Goal: Task Accomplishment & Management: Manage account settings

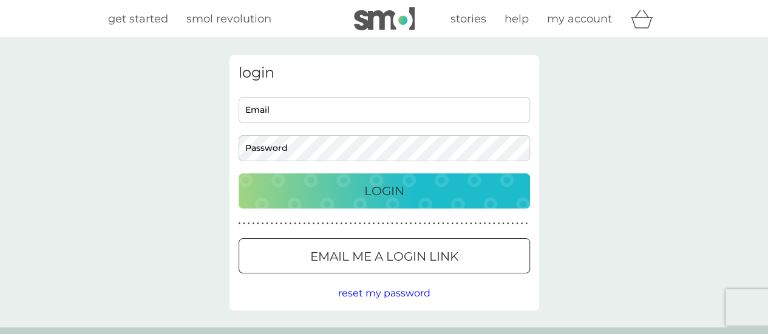
type input "[EMAIL_ADDRESS][DOMAIN_NAME]"
click at [455, 201] on button "Login" at bounding box center [384, 191] width 291 height 35
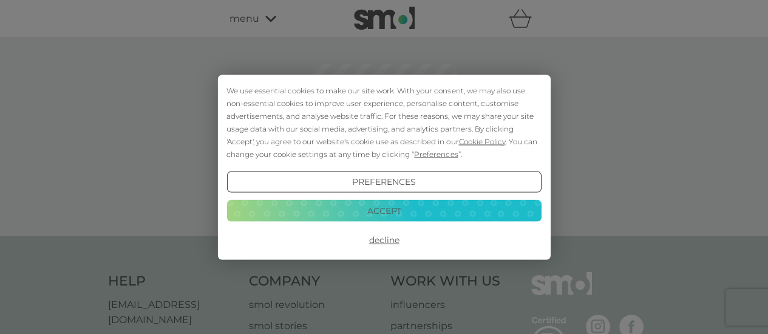
click at [455, 201] on button "Accept" at bounding box center [383, 211] width 314 height 22
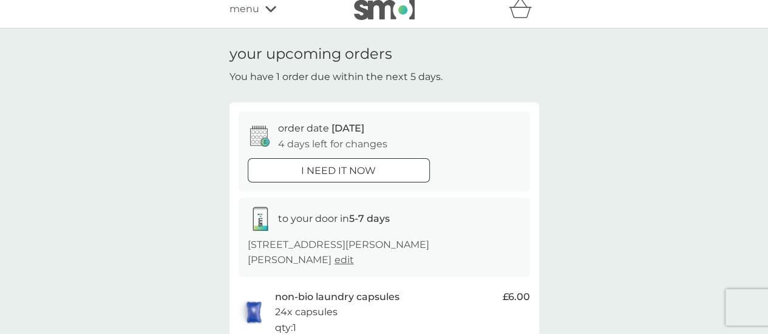
scroll to position [6, 0]
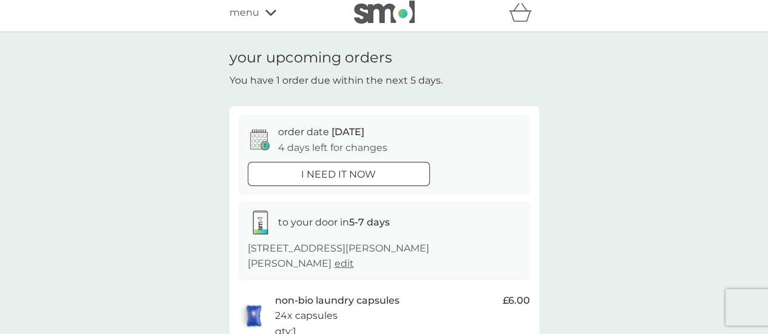
click at [396, 179] on div "i need it now" at bounding box center [338, 175] width 181 height 16
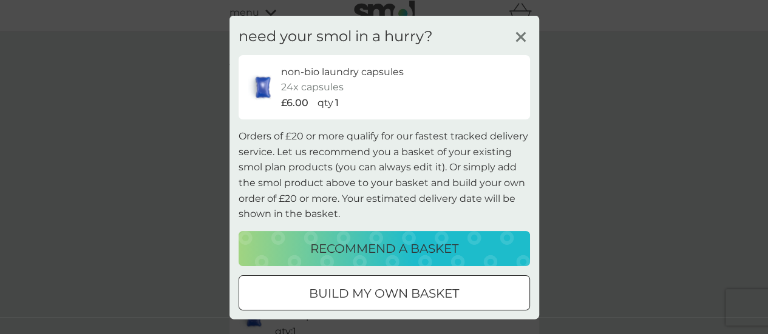
scroll to position [58, 0]
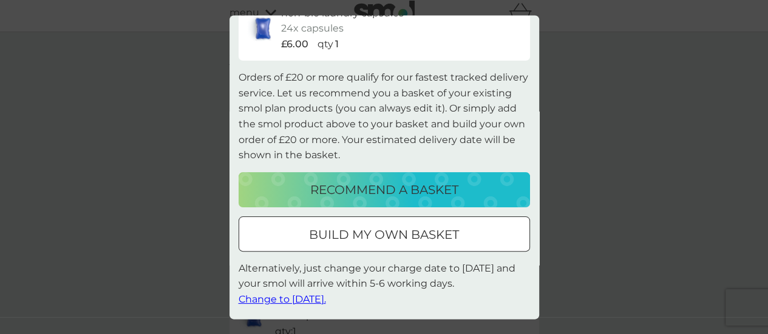
click at [311, 300] on span "Change to tomorrow." at bounding box center [282, 300] width 87 height 12
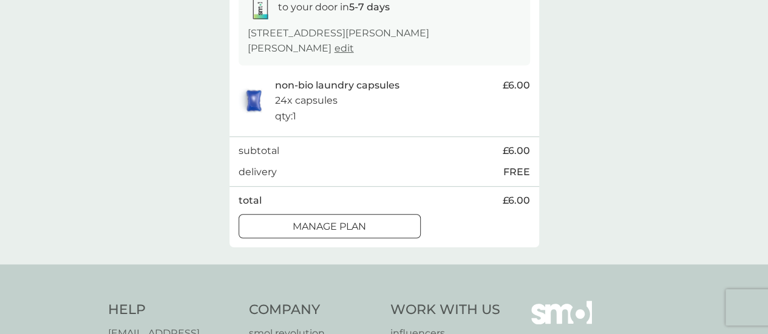
scroll to position [221, 0]
click at [308, 226] on div at bounding box center [330, 228] width 44 height 13
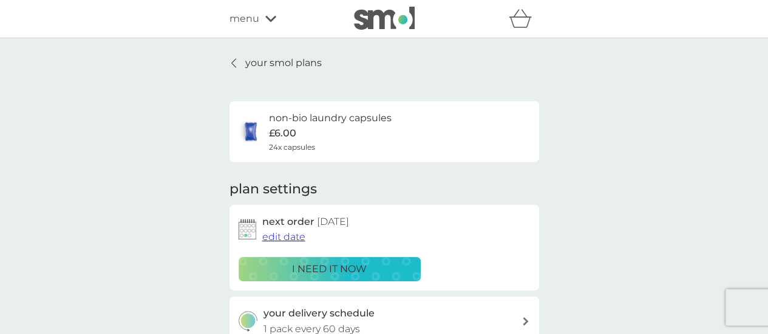
click at [271, 18] on icon at bounding box center [270, 18] width 11 height 7
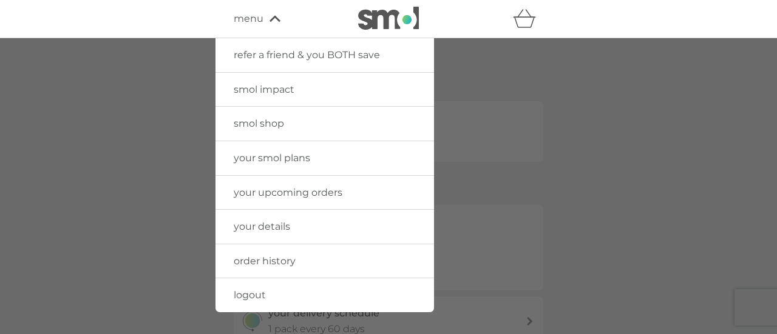
click at [274, 223] on span "your details" at bounding box center [262, 227] width 56 height 12
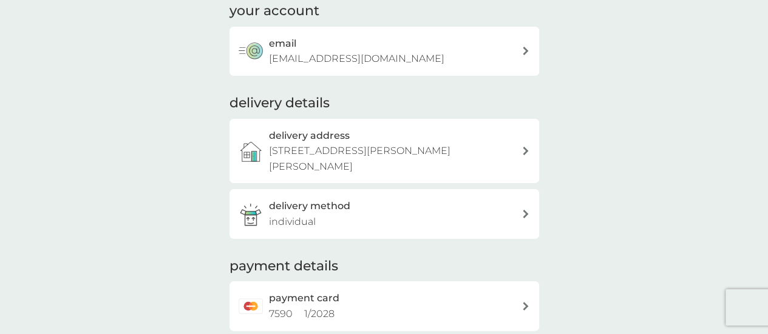
scroll to position [64, 0]
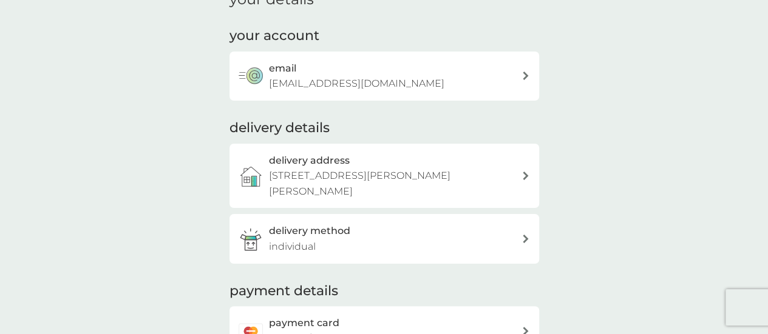
click at [486, 234] on div "delivery method individual" at bounding box center [395, 238] width 253 height 31
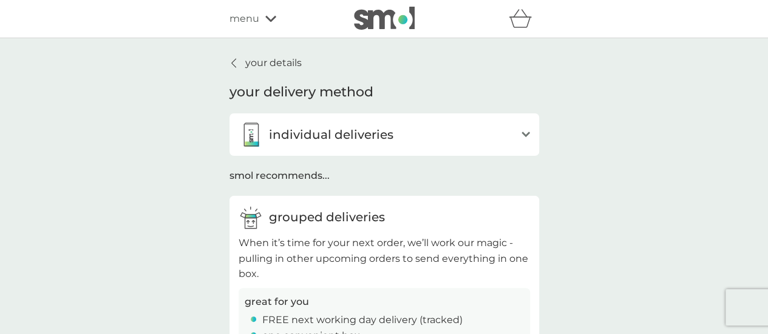
click at [276, 71] on div "your details your delivery method individual deliveries open Whenever you’re du…" at bounding box center [384, 256] width 310 height 402
click at [276, 67] on p "your details" at bounding box center [273, 63] width 56 height 16
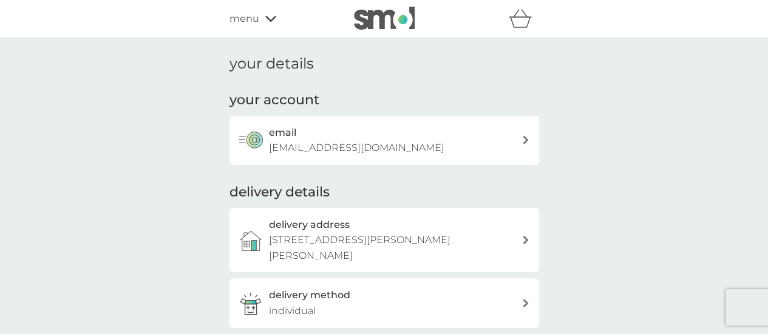
click at [263, 25] on div "menu" at bounding box center [280, 19] width 103 height 16
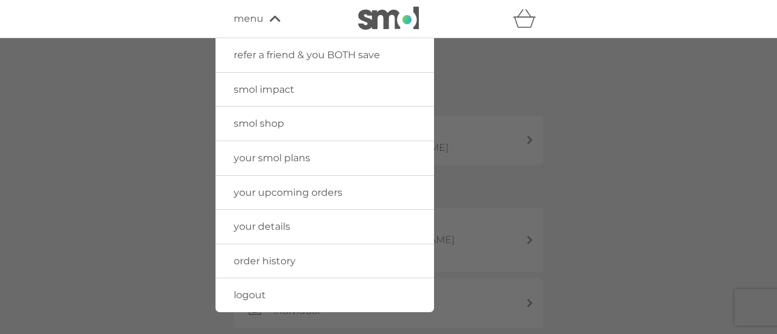
click at [653, 106] on div at bounding box center [388, 205] width 777 height 334
